Goal: Information Seeking & Learning: Compare options

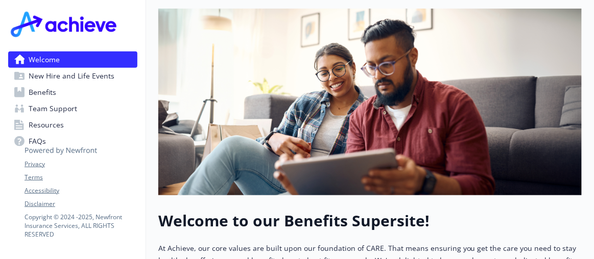
scroll to position [185, 0]
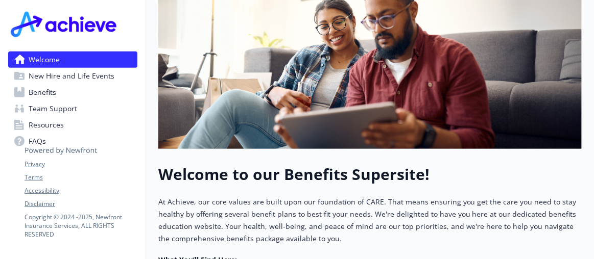
click at [82, 85] on link "Benefits" at bounding box center [72, 92] width 129 height 16
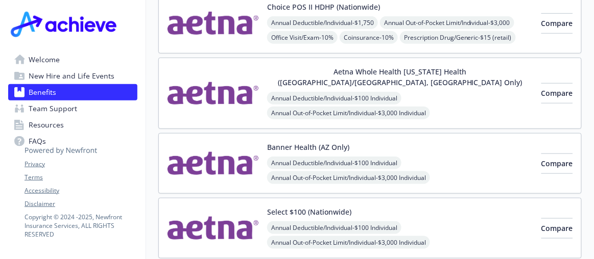
scroll to position [92, 0]
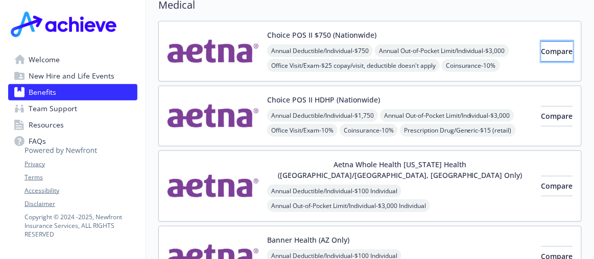
click at [541, 54] on button "Compare" at bounding box center [557, 51] width 32 height 20
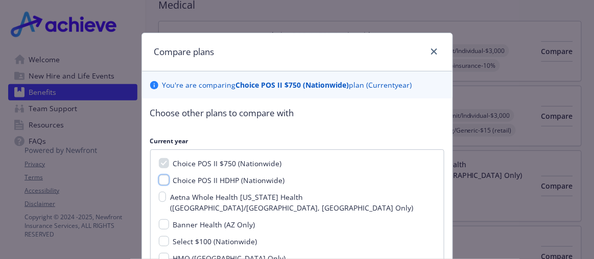
click at [162, 181] on input "Choice POS II HDHP (Nationwide)" at bounding box center [164, 180] width 10 height 10
checkbox input "true"
click at [159, 197] on input "Aetna Whole Health [US_STATE] Health ([GEOGRAPHIC_DATA]/[GEOGRAPHIC_DATA], [GEO…" at bounding box center [163, 197] width 8 height 10
checkbox input "true"
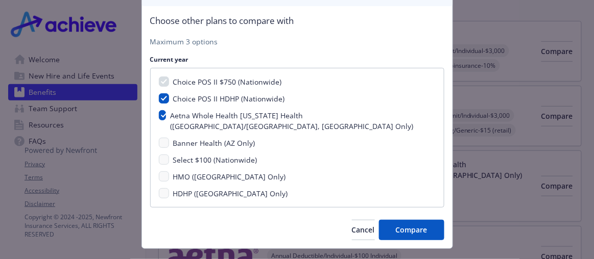
click at [399, 228] on div "Choose other plans to compare with Maximum 3 options Current year Choice POS II…" at bounding box center [297, 127] width 310 height 242
click at [398, 223] on button "Compare" at bounding box center [411, 230] width 65 height 20
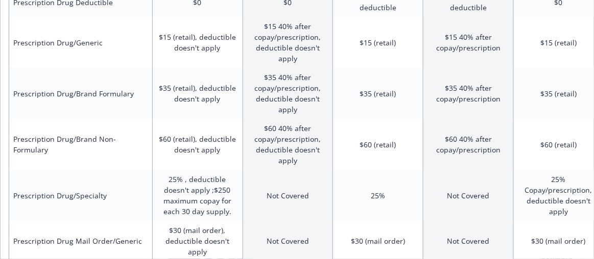
scroll to position [766, 0]
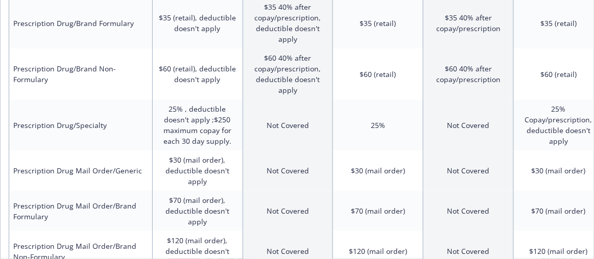
click at [390, 227] on div "Benefits Info Choice POS II $750 (Nationwide) Current year Choice POS II HDHP (…" at bounding box center [297, 129] width 594 height 259
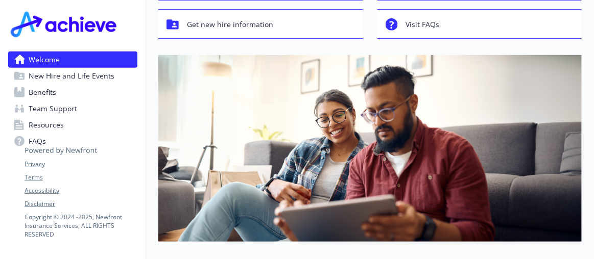
click at [73, 89] on link "Benefits" at bounding box center [72, 92] width 129 height 16
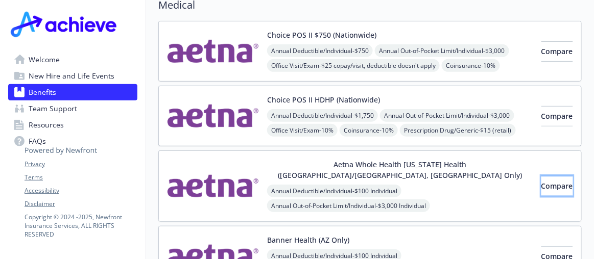
click at [541, 184] on button "Compare" at bounding box center [557, 186] width 32 height 20
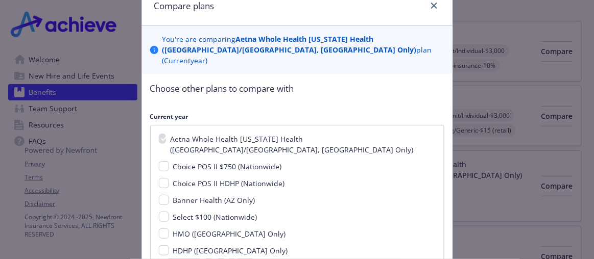
scroll to position [103, 0]
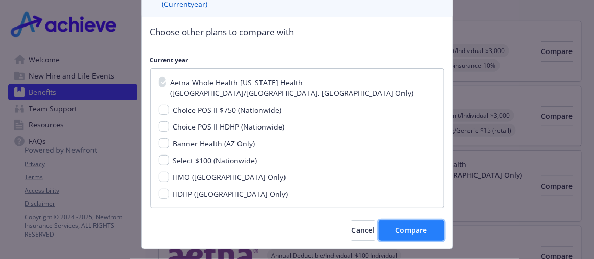
click at [434, 220] on button "Compare" at bounding box center [411, 230] width 65 height 20
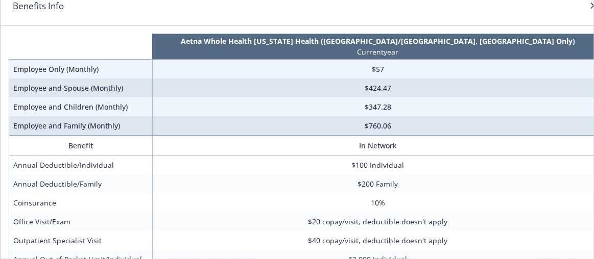
scroll to position [0, 0]
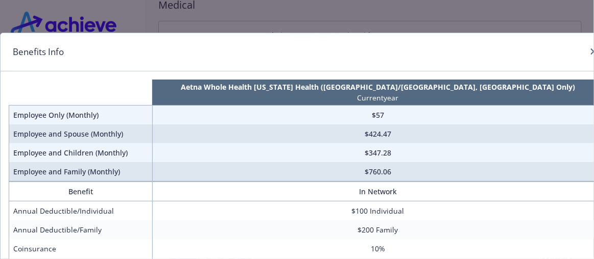
click at [255, 14] on div "Benefits Info Aetna Whole Health [US_STATE] Health ([GEOGRAPHIC_DATA]/[GEOGRAPH…" at bounding box center [297, 129] width 594 height 259
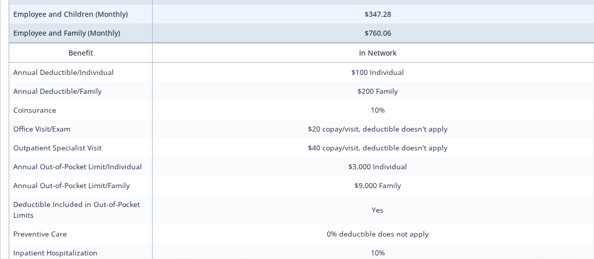
scroll to position [185, 0]
